Goal: Check status: Check status

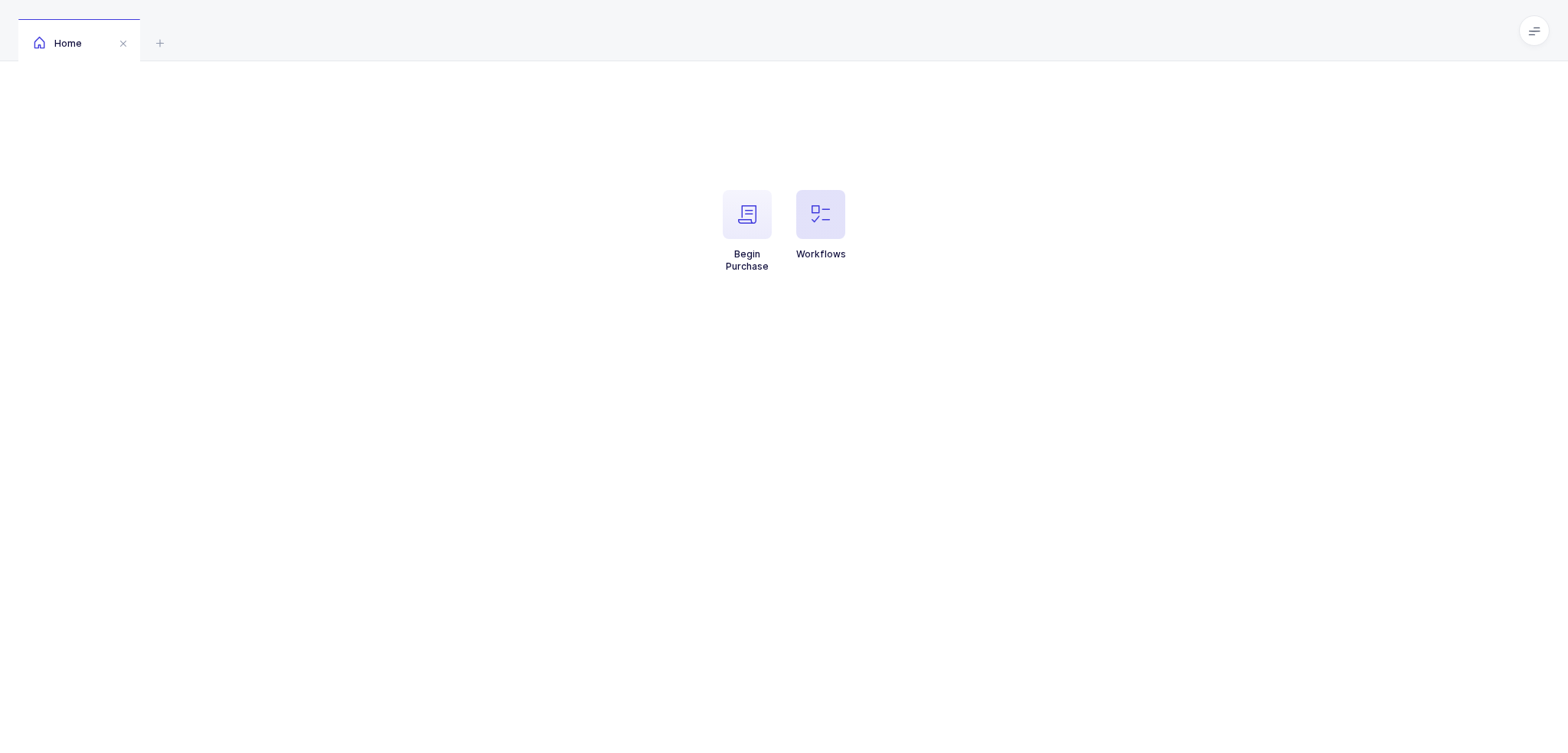
click at [812, 241] on button "Workflows" at bounding box center [821, 225] width 50 height 71
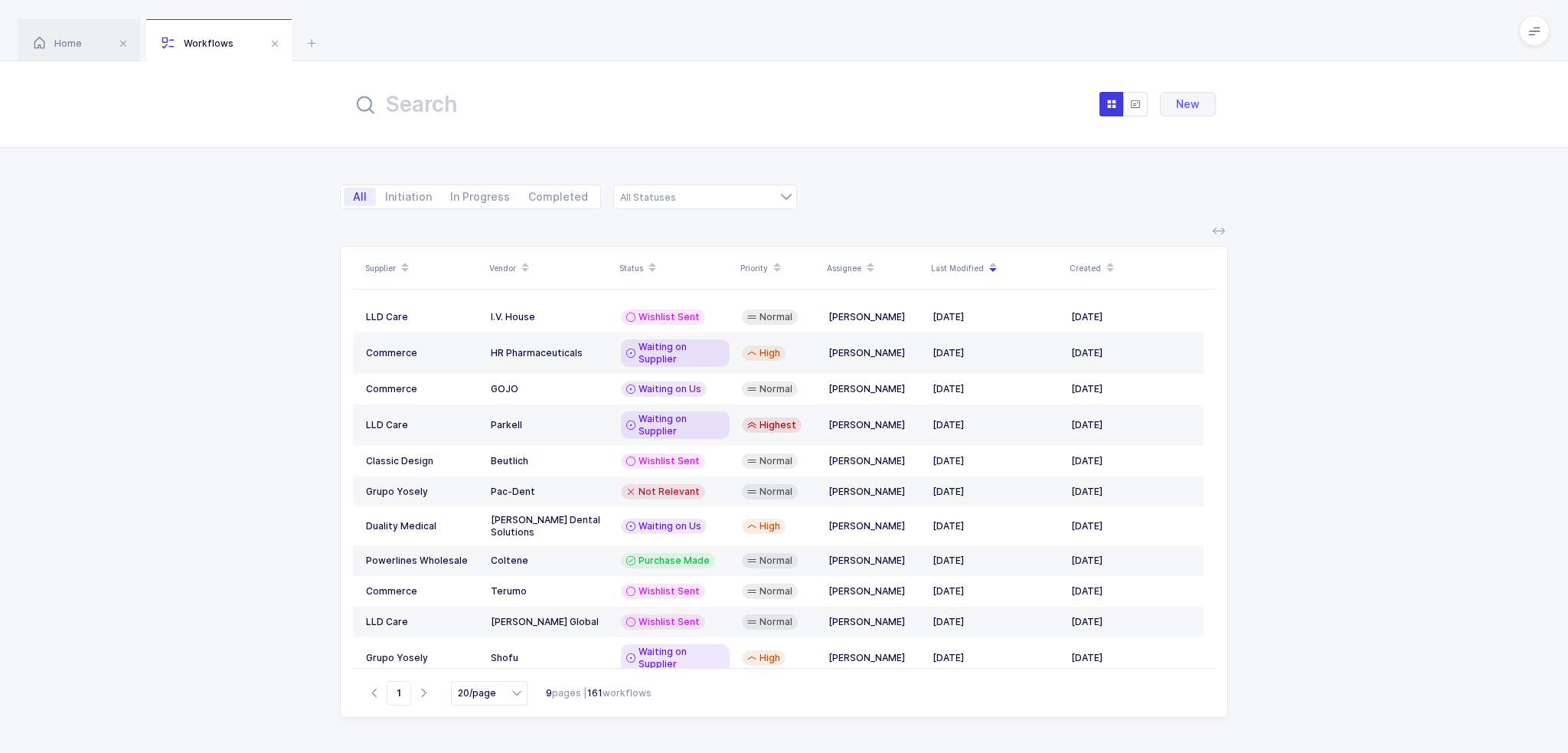
click at [633, 117] on input "text" at bounding box center [521, 103] width 337 height 37
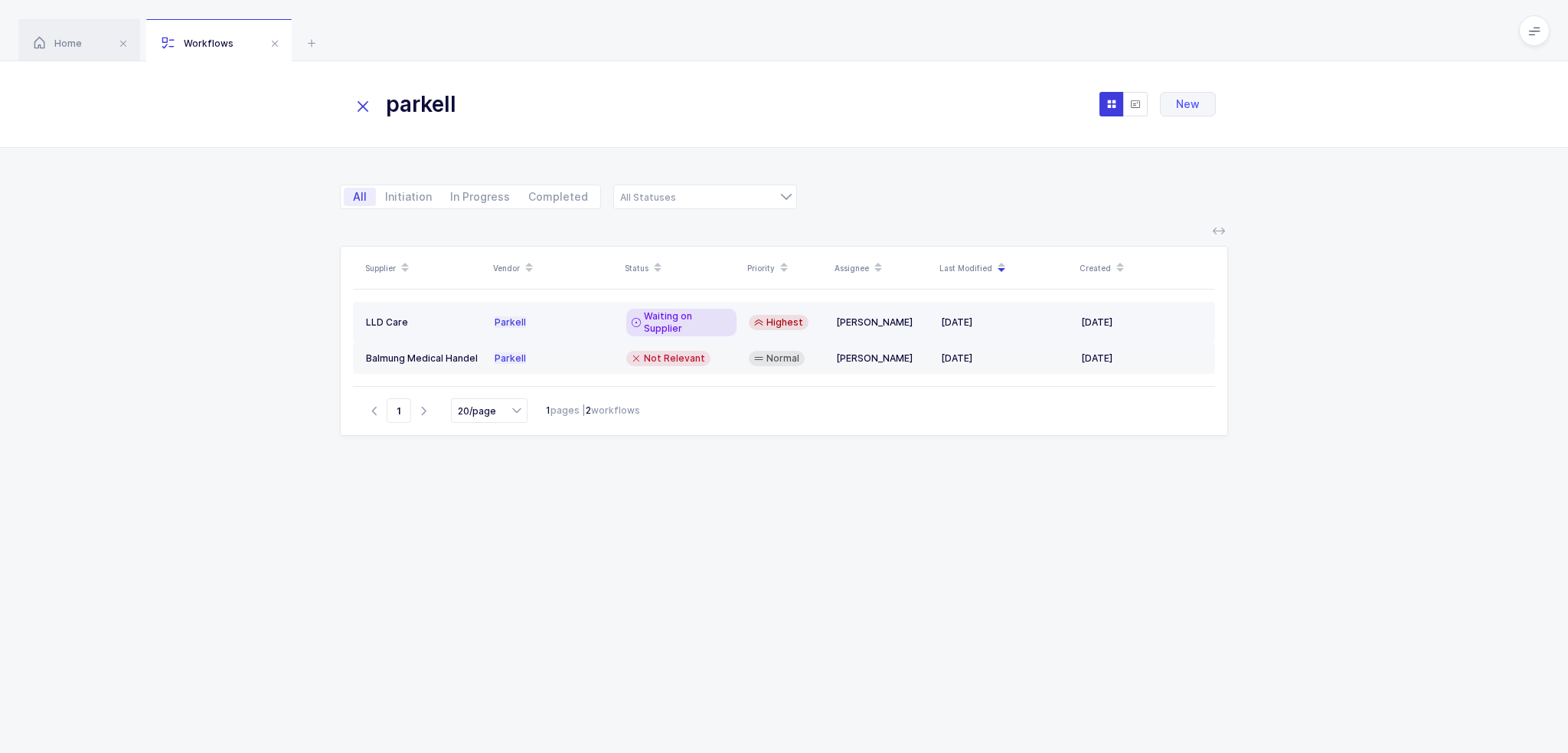
type input "parkell"
click at [653, 309] on div "Waiting on Supplier" at bounding box center [681, 323] width 110 height 27
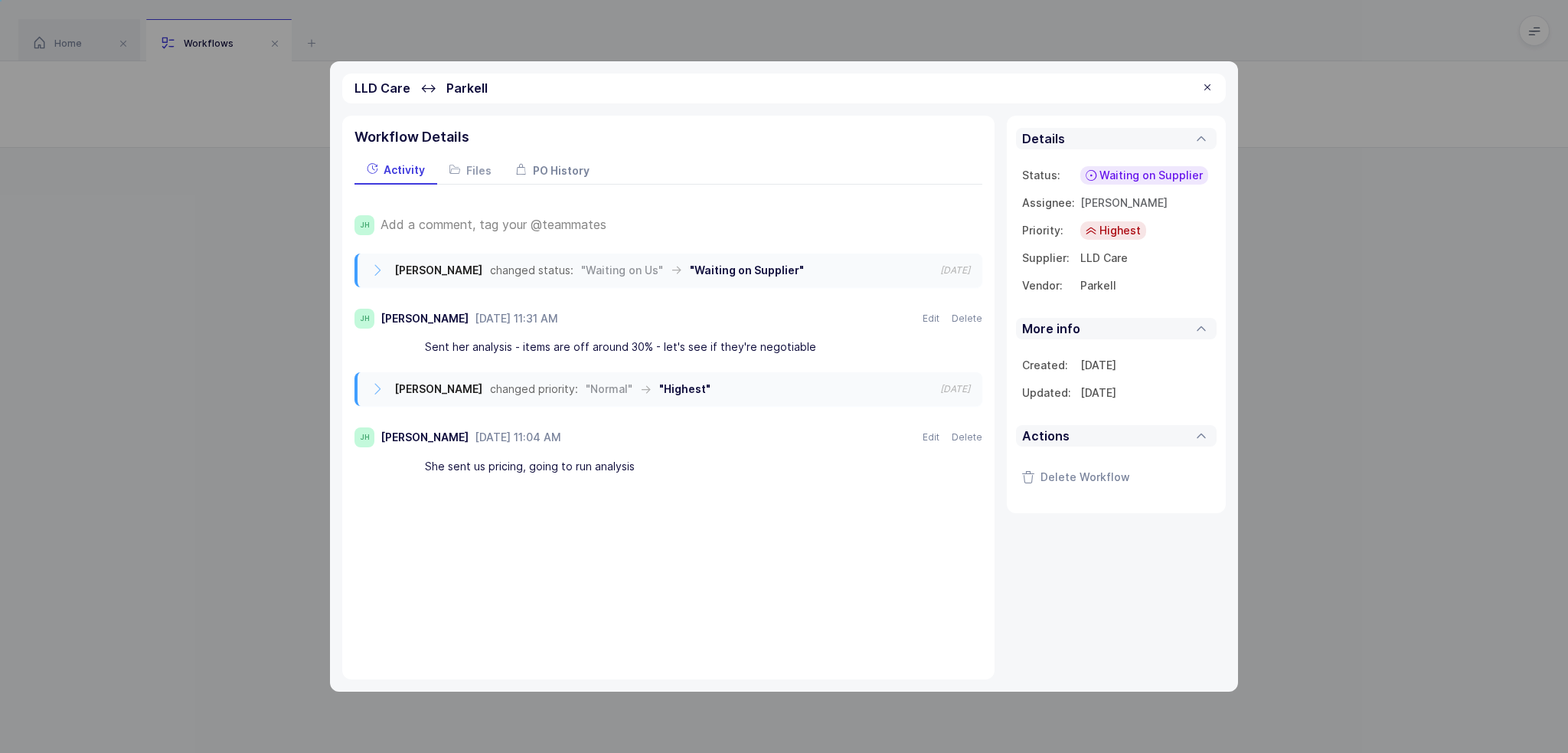
click at [545, 161] on div "PO History" at bounding box center [552, 170] width 98 height 27
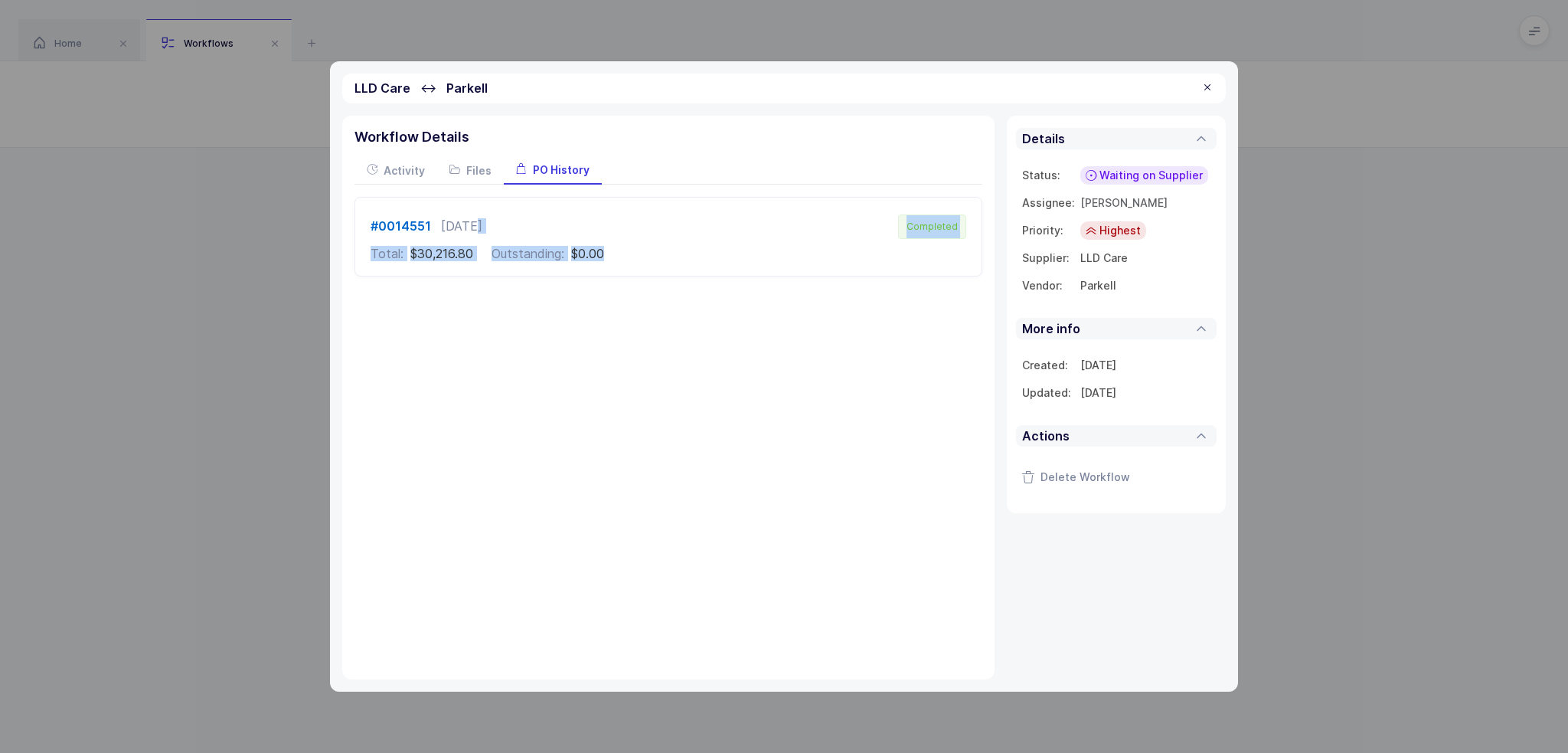
drag, startPoint x: 470, startPoint y: 221, endPoint x: 674, endPoint y: 257, distance: 207.2
click at [674, 257] on div "#0014551 Sep 11, 2024 Completed Total: $30,216.80 Outstanding: $0.00" at bounding box center [668, 236] width 627 height 79
click at [674, 257] on div "Total: $30,216.80 Outstanding: $0.00" at bounding box center [668, 254] width 596 height 14
drag, startPoint x: 674, startPoint y: 257, endPoint x: 636, endPoint y: 277, distance: 42.9
click at [636, 277] on div "#0014551 Sep 11, 2024 Completed Total: $30,216.80 Outstanding: $0.00" at bounding box center [668, 242] width 628 height 116
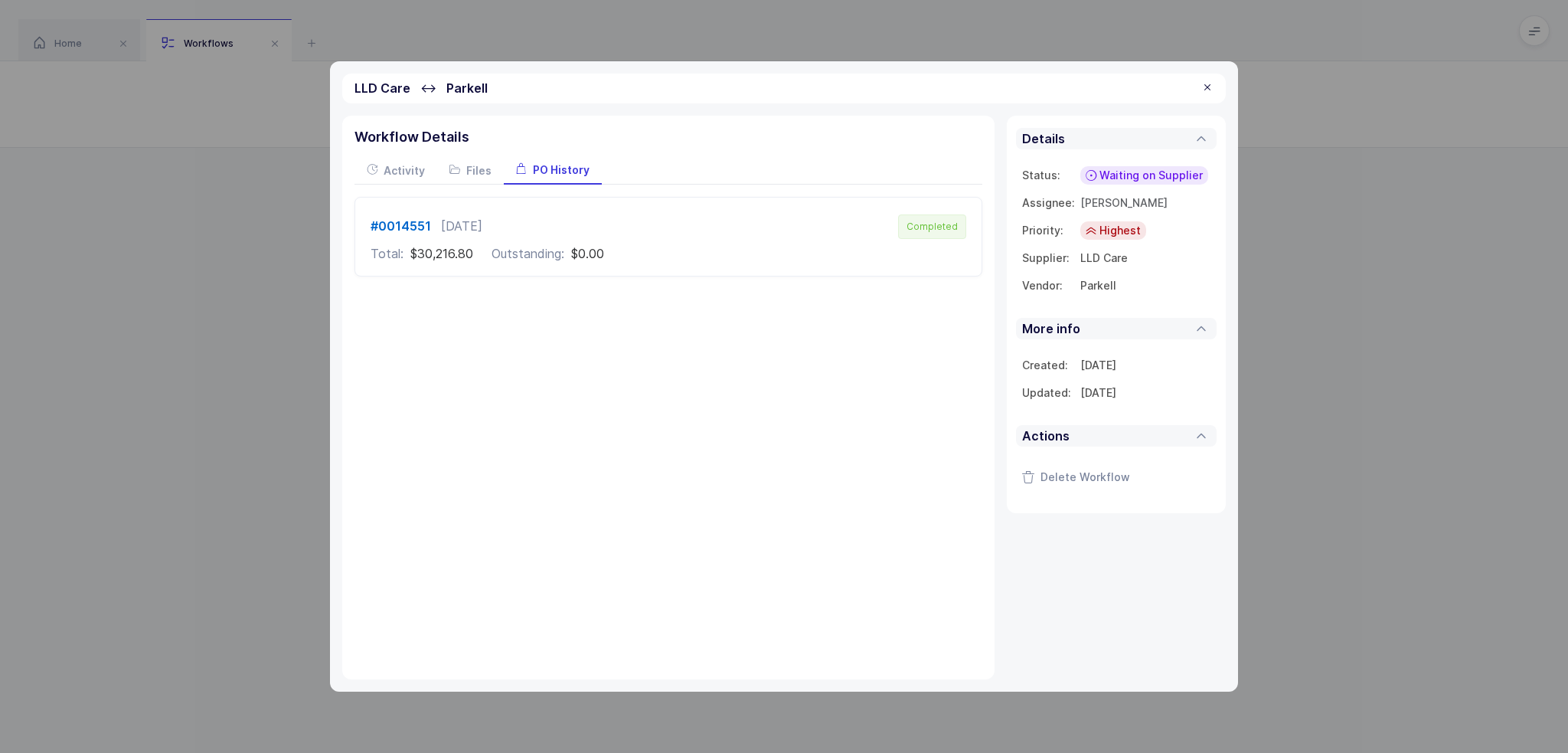
click at [636, 277] on div "#0014551 Sep 11, 2024 Completed Total: $30,216.80 Outstanding: $0.00" at bounding box center [668, 242] width 628 height 116
click at [417, 221] on b "#0014551" at bounding box center [400, 226] width 61 height 15
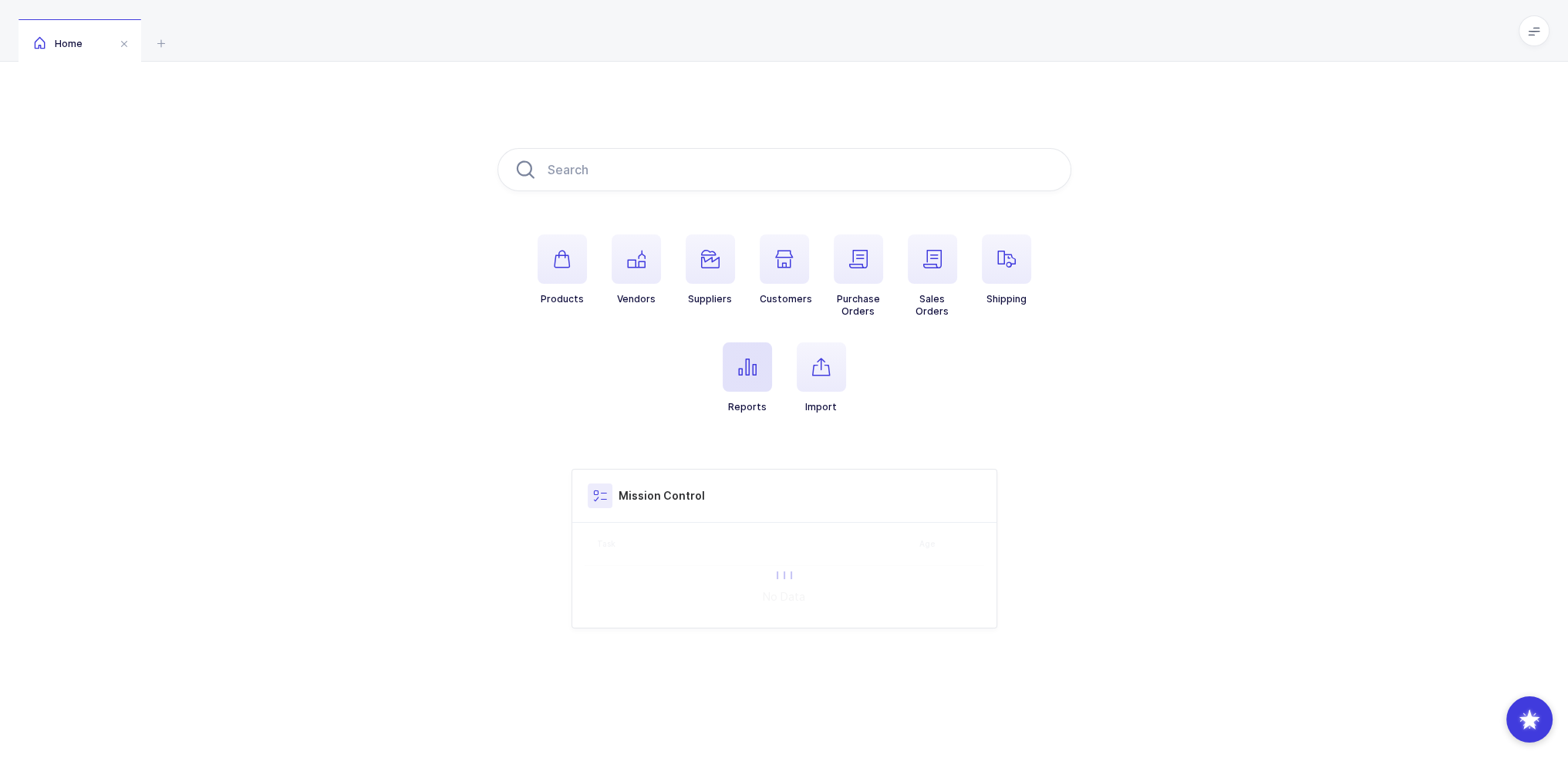
click at [744, 385] on span "button" at bounding box center [747, 366] width 49 height 49
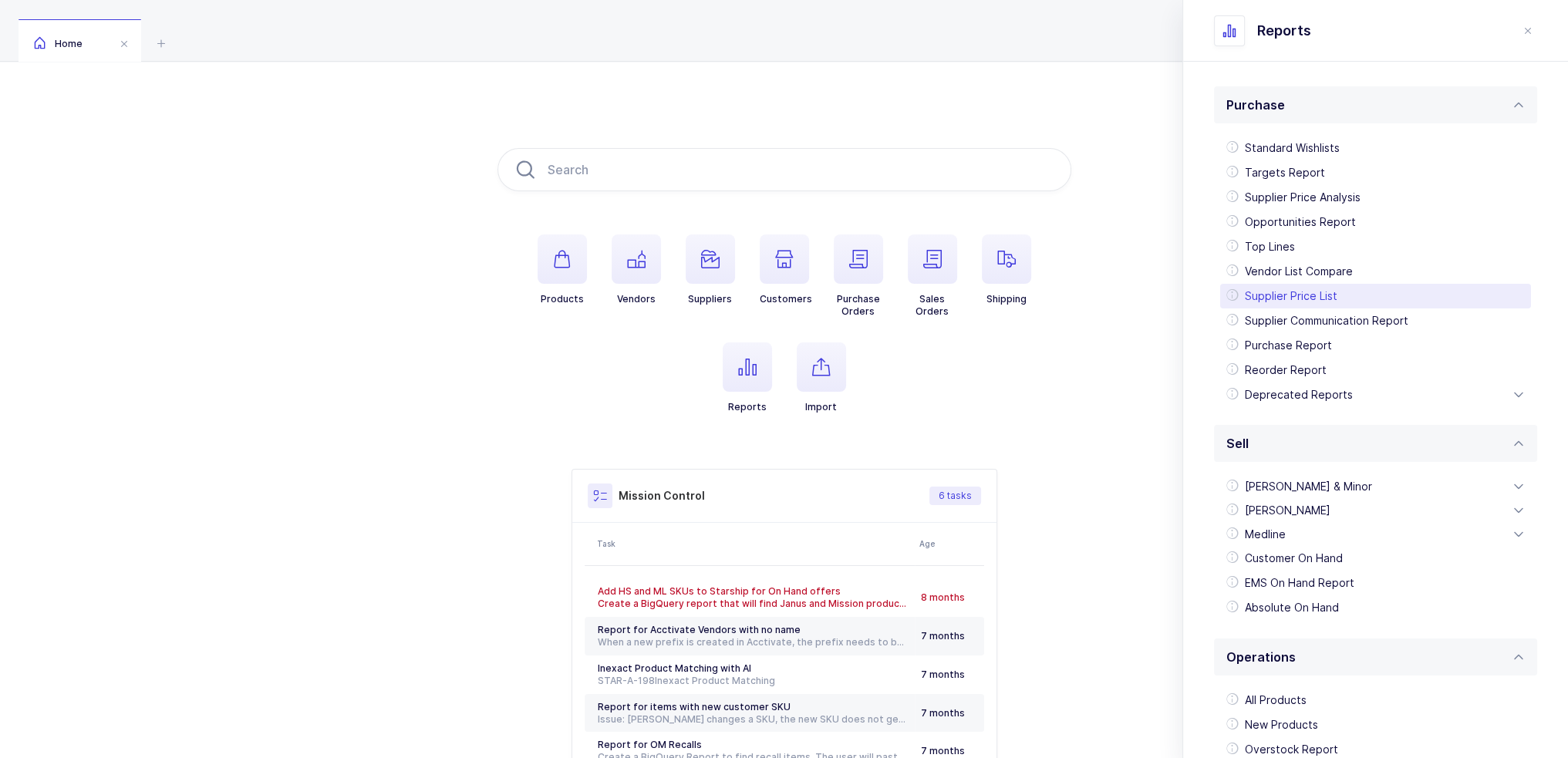
click at [1347, 289] on div "Supplier Price List" at bounding box center [1375, 296] width 311 height 25
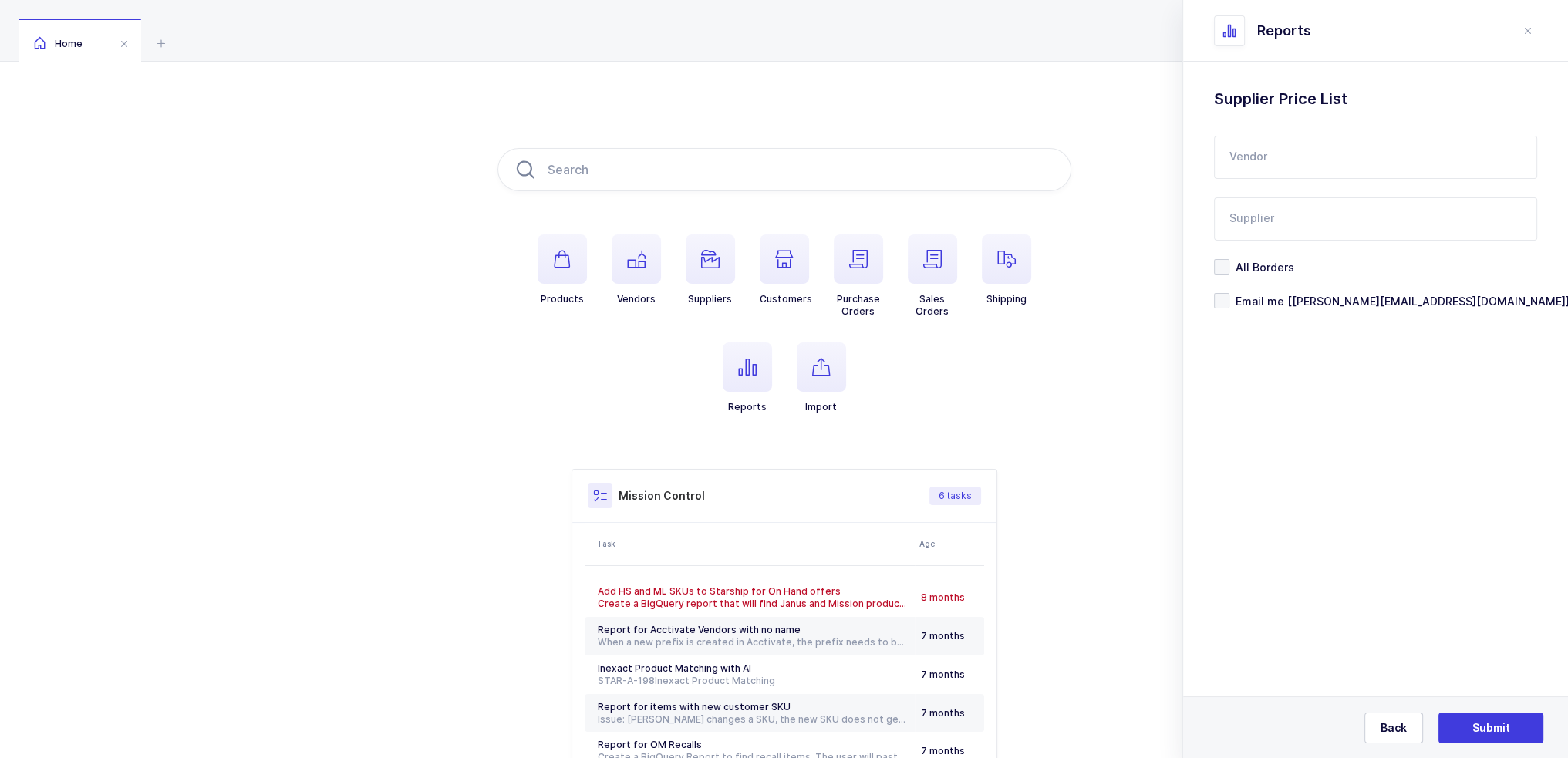
click at [1282, 156] on input "text" at bounding box center [1375, 157] width 323 height 43
click at [1265, 203] on span "Parkell" at bounding box center [1248, 208] width 36 height 13
type input "Parkell"
click at [1259, 218] on input "text" at bounding box center [1375, 219] width 323 height 43
type input "j"
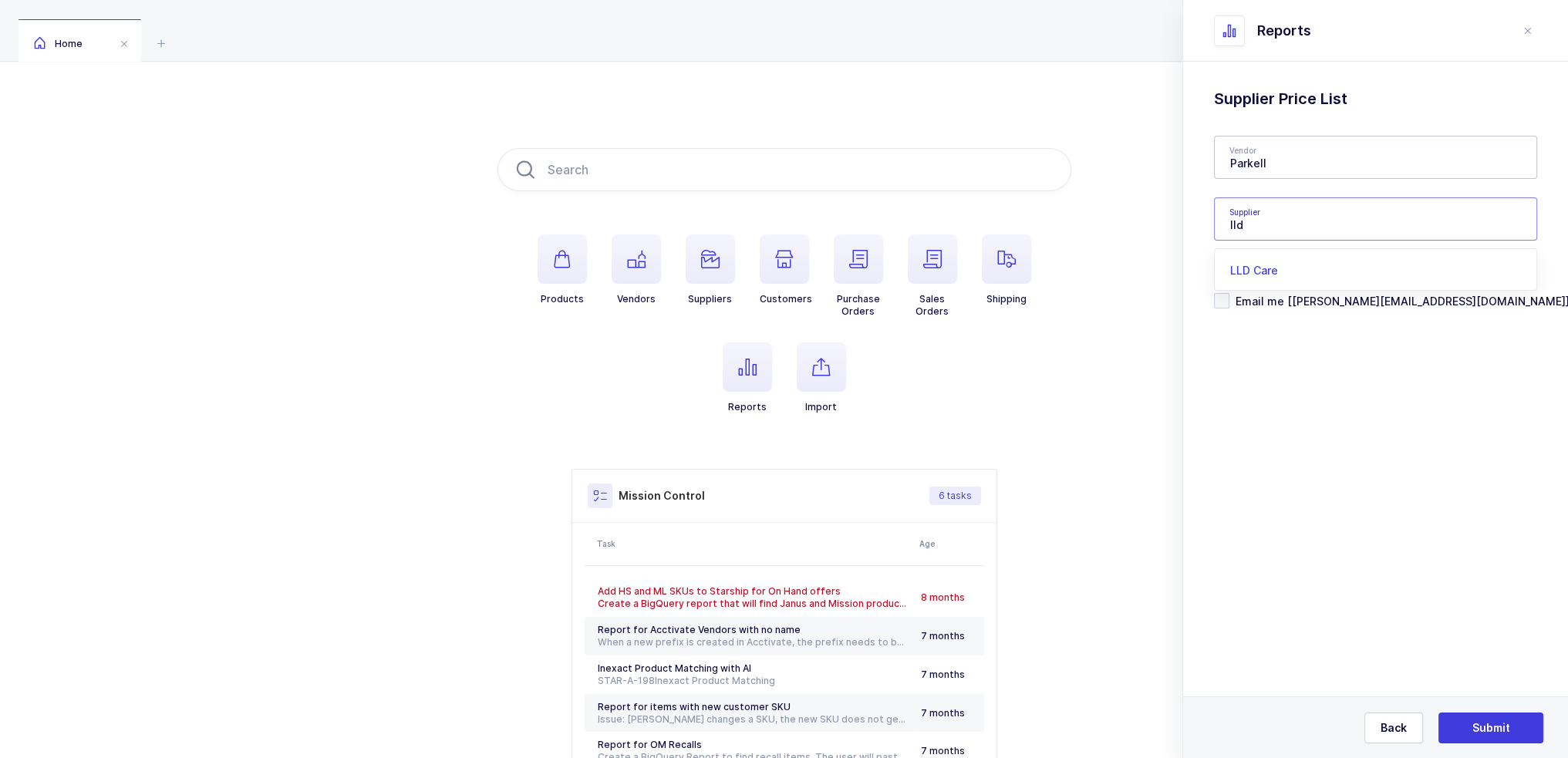
click at [1283, 270] on li "LLD Care" at bounding box center [1381, 271] width 321 height 25
type input "LLD Care"
click at [1491, 726] on span "Submit" at bounding box center [1491, 728] width 38 height 15
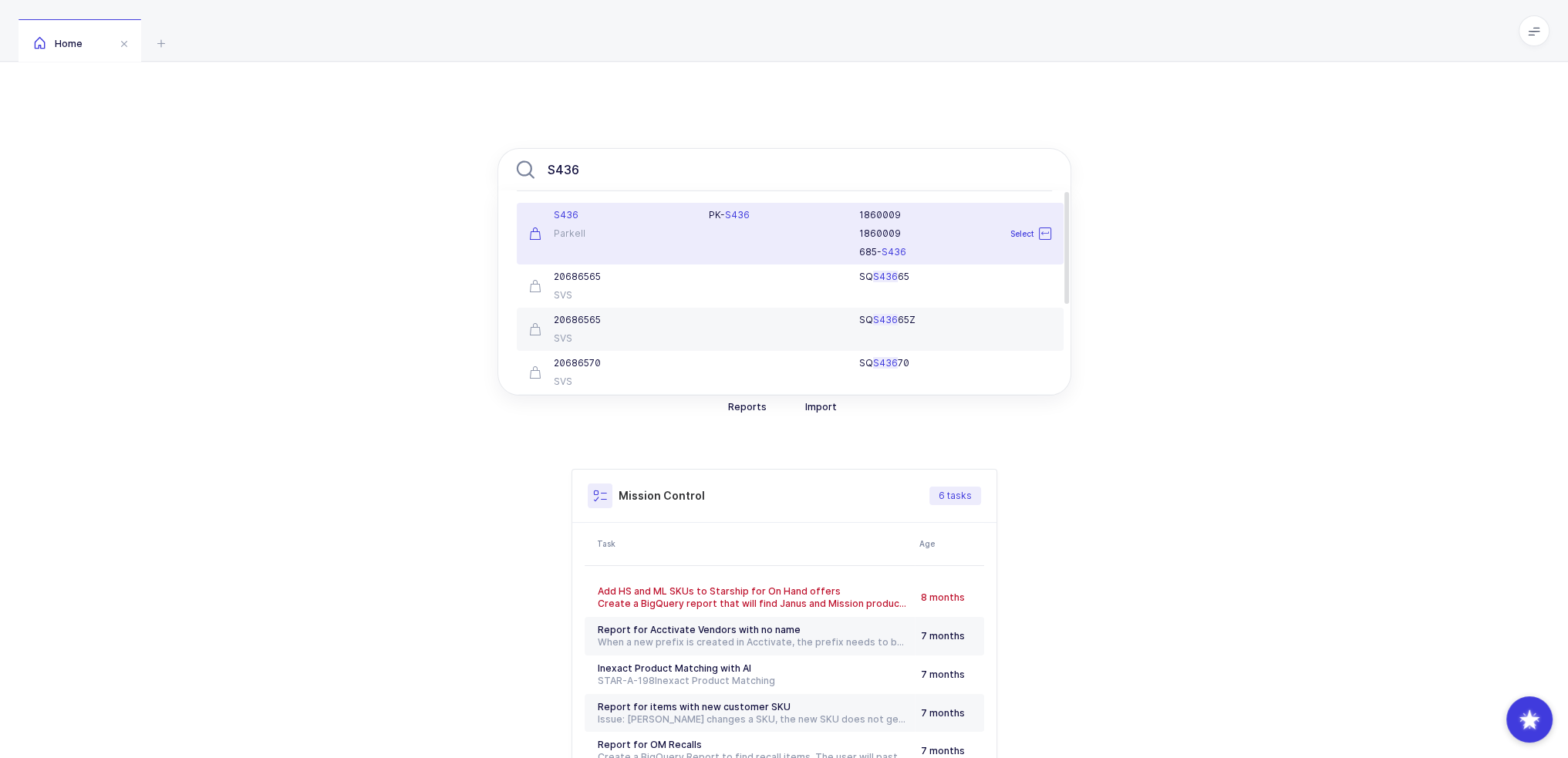
type input "S436"
click at [680, 230] on div "Parkell" at bounding box center [609, 234] width 162 height 12
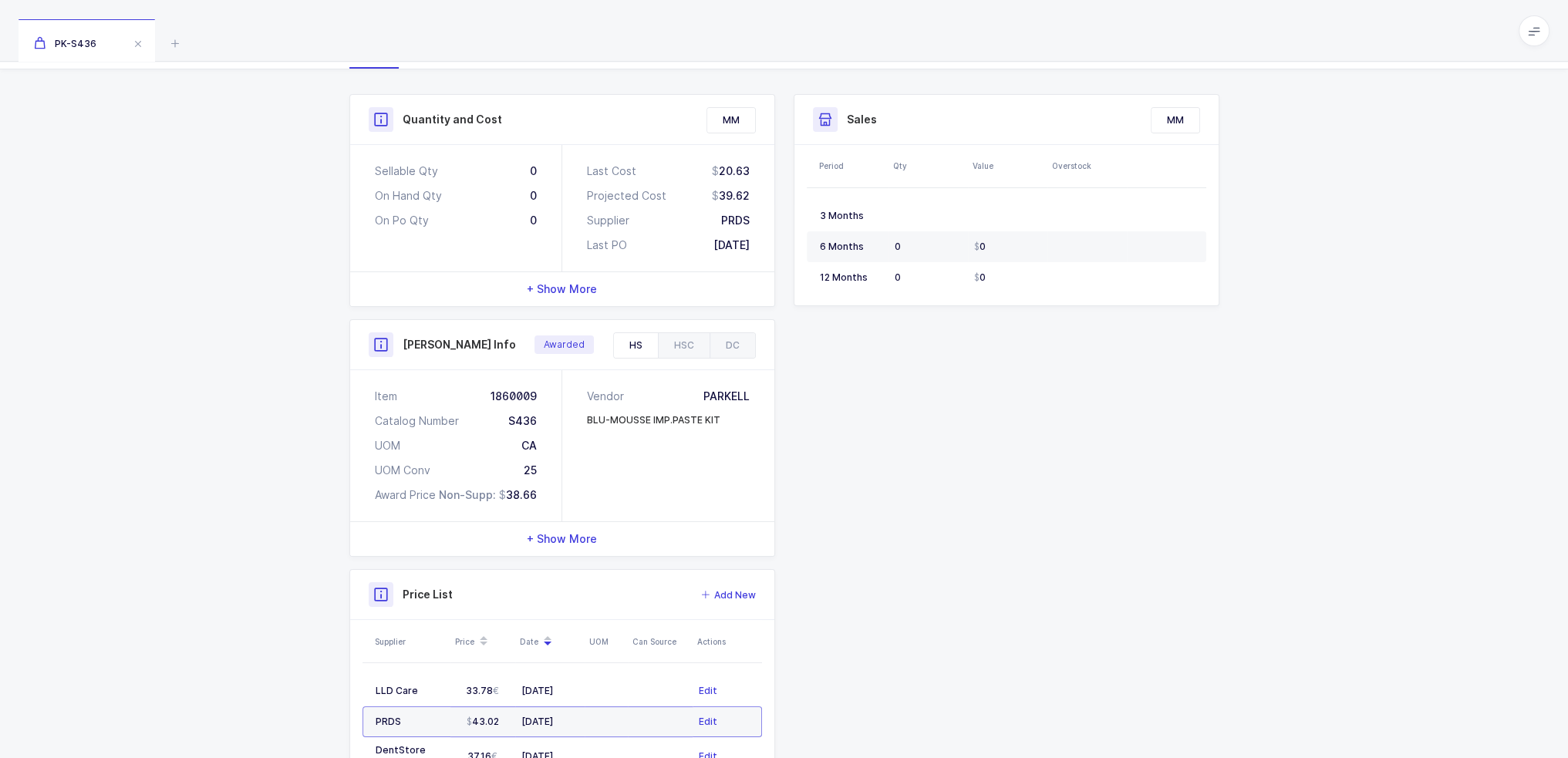
scroll to position [311, 0]
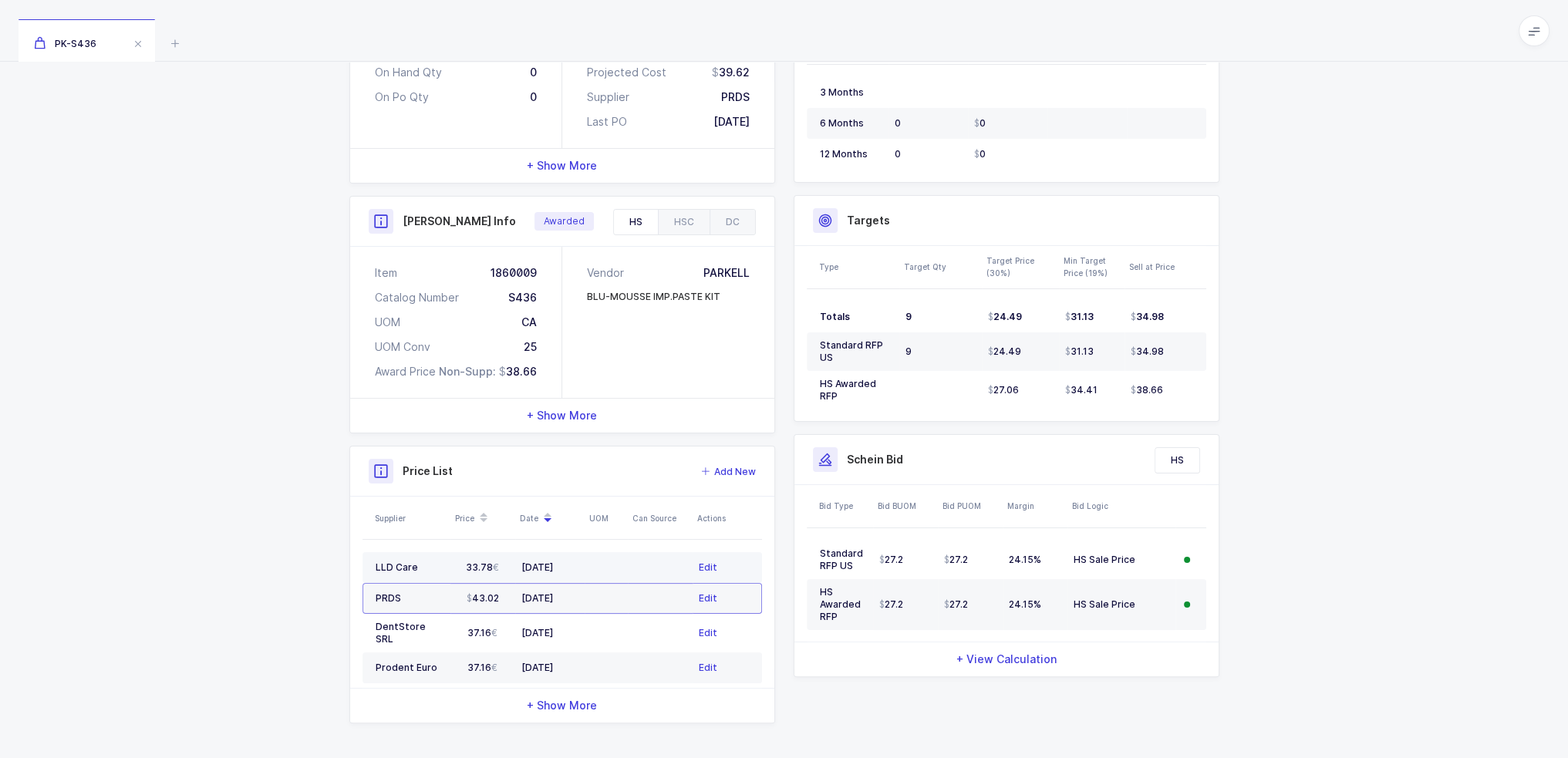
click at [546, 567] on div "[DATE]" at bounding box center [550, 567] width 57 height 12
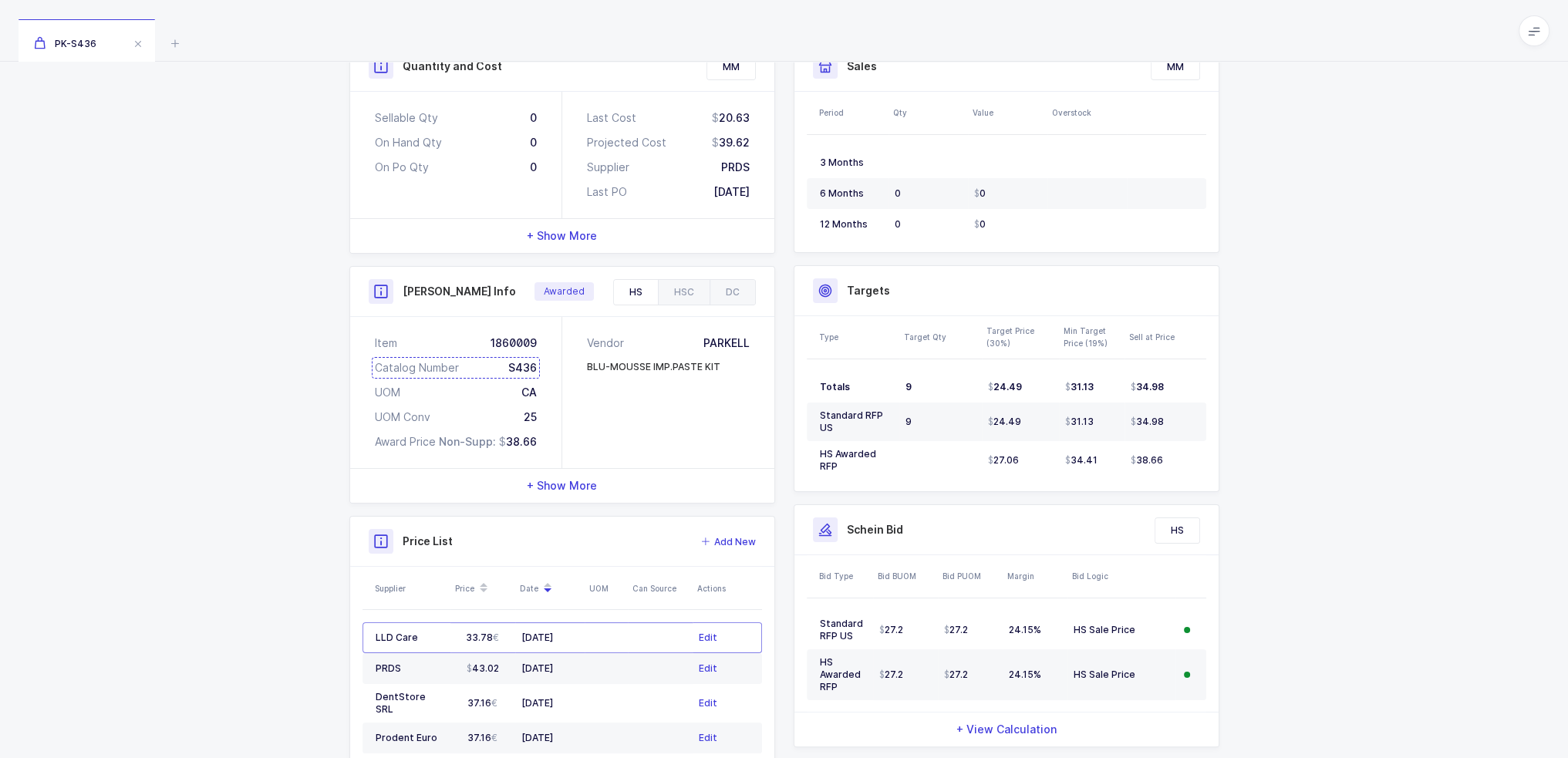
scroll to position [0, 0]
